Goal: Task Accomplishment & Management: Use online tool/utility

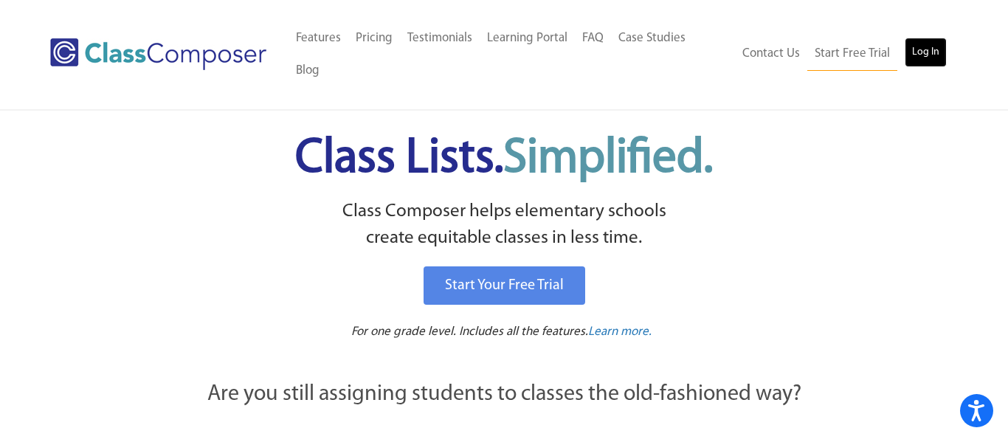
click at [929, 38] on link "Log In" at bounding box center [925, 53] width 42 height 30
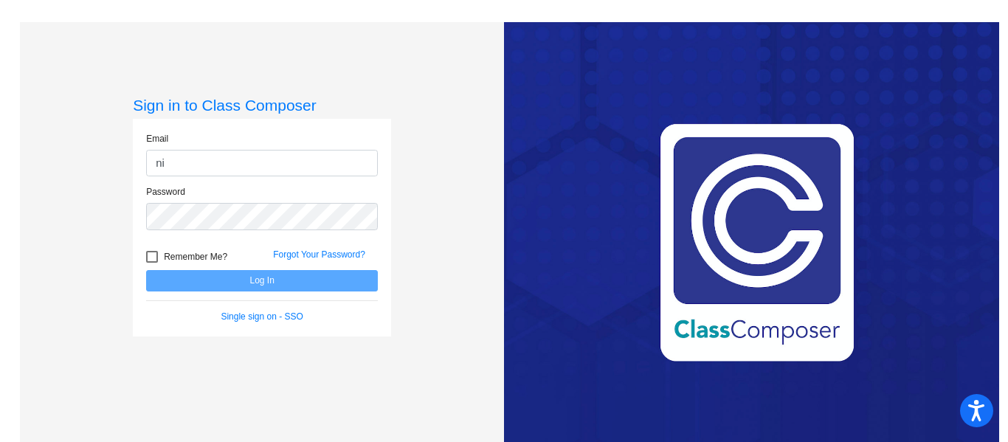
type input "nicole_beck@lkstevens.wednet.edu"
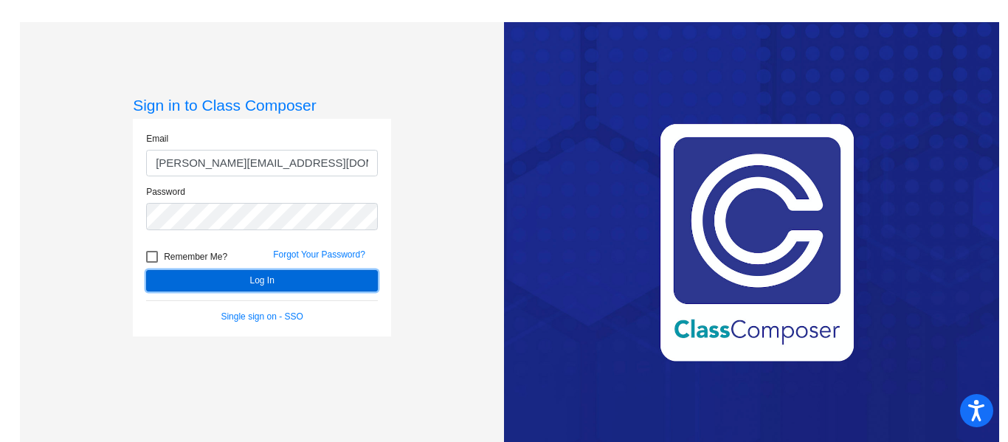
click at [295, 280] on button "Log In" at bounding box center [262, 280] width 232 height 21
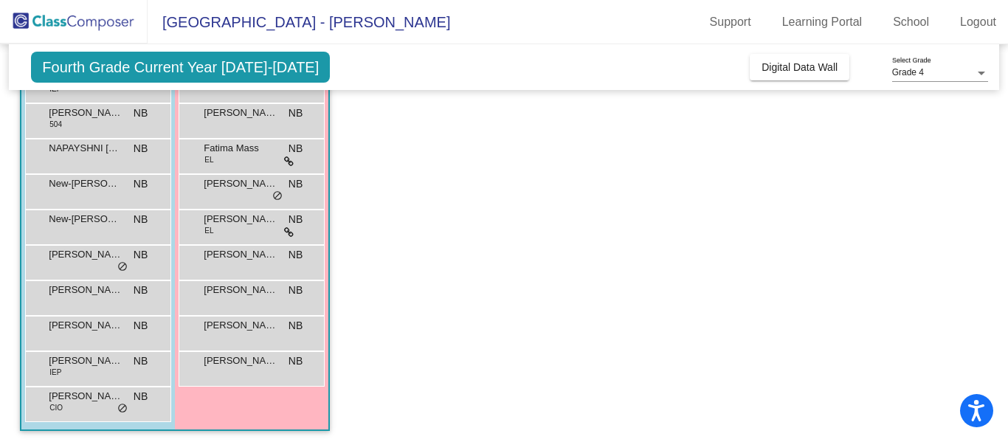
scroll to position [313, 0]
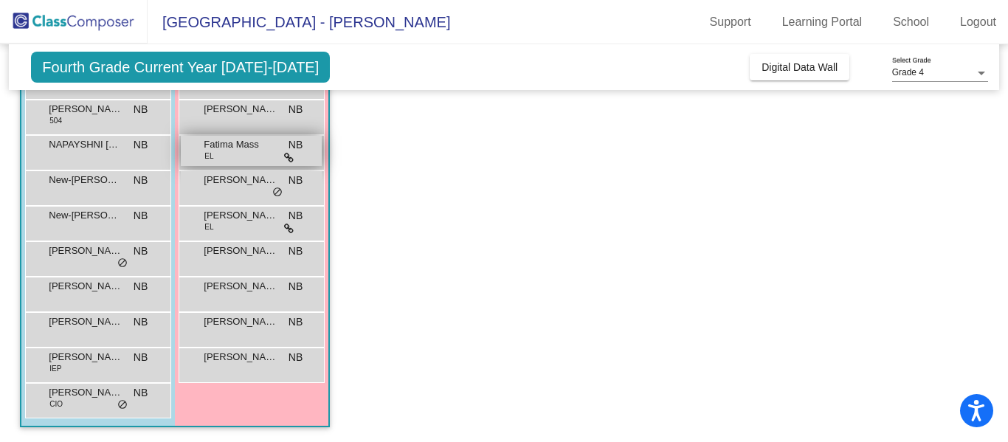
click at [251, 148] on span "Fatima Mass" at bounding box center [241, 144] width 74 height 15
